Goal: Find contact information: Find contact information

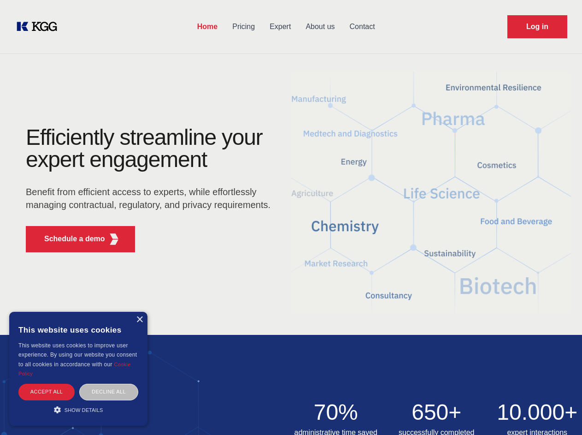
click at [291, 217] on div "Efficiently streamline your expert engagement Benefit from efficient access to …" at bounding box center [151, 192] width 280 height 133
click at [69, 239] on p "Schedule a demo" at bounding box center [74, 238] width 61 height 11
click at [139, 320] on div "× This website uses cookies This website uses cookies to improve user experienc…" at bounding box center [78, 369] width 138 height 114
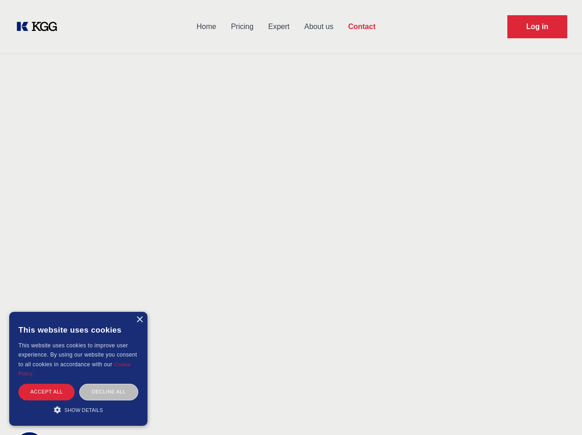
click at [47, 391] on div "Accept all" at bounding box center [46, 392] width 56 height 16
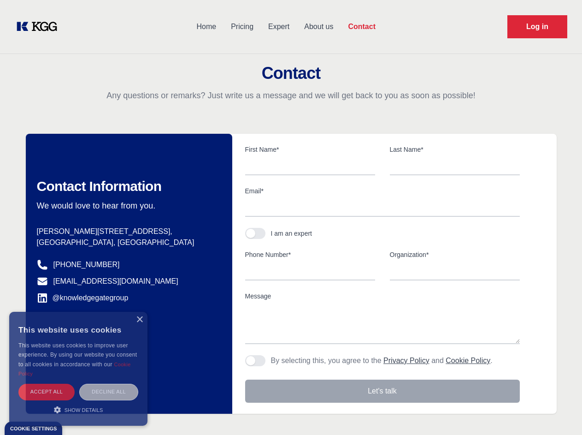
click at [109, 391] on div "Decline all" at bounding box center [108, 392] width 59 height 16
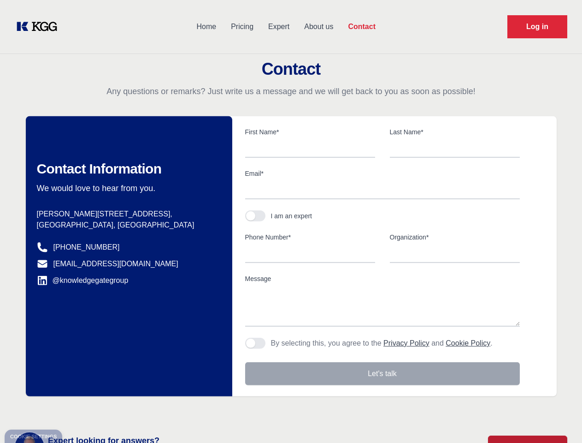
click at [78, 409] on main "Contact Any questions or remarks? Just write us a message and we will get back …" at bounding box center [291, 240] width 582 height 480
